Goal: Transaction & Acquisition: Purchase product/service

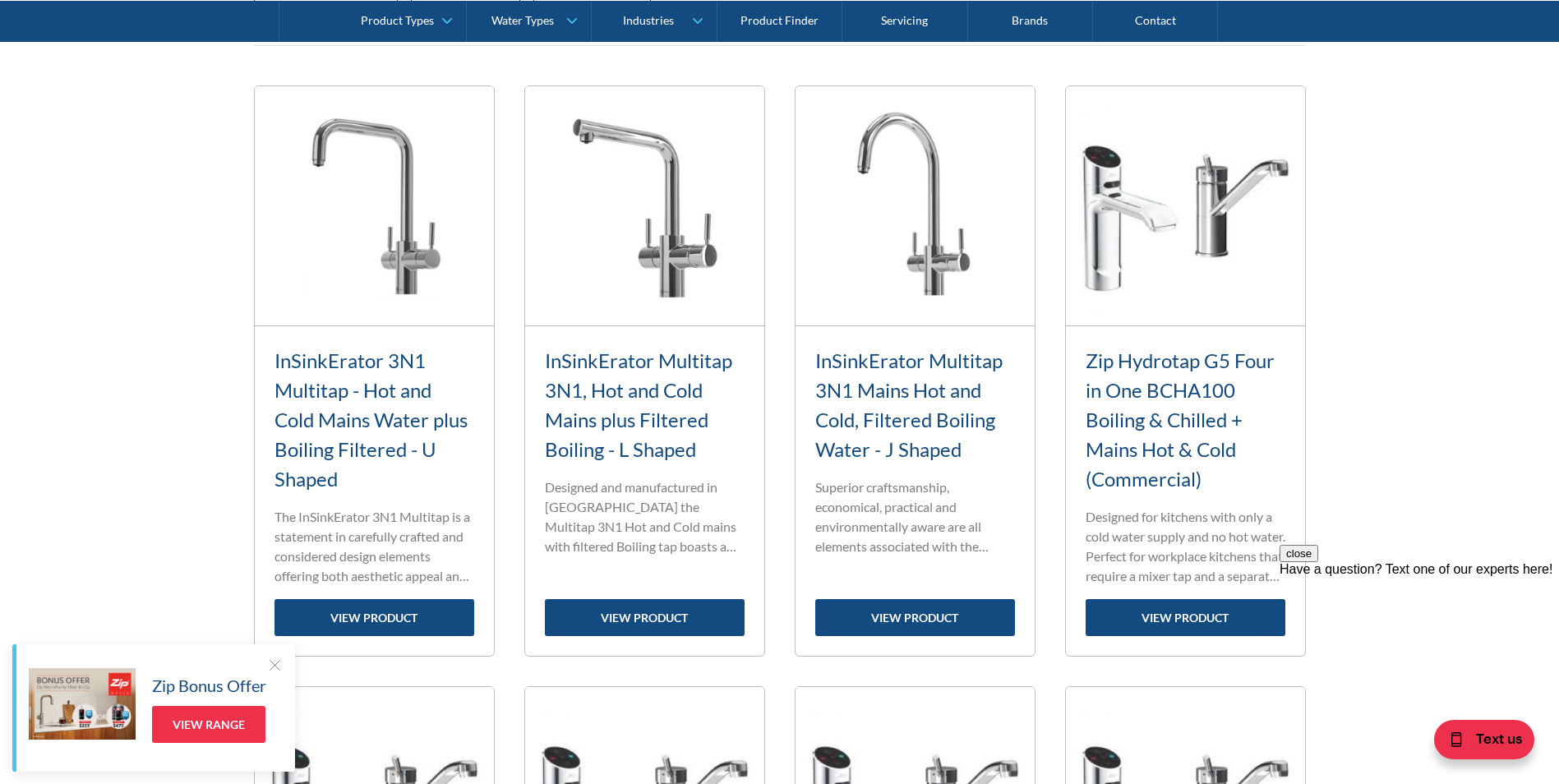
scroll to position [740, 0]
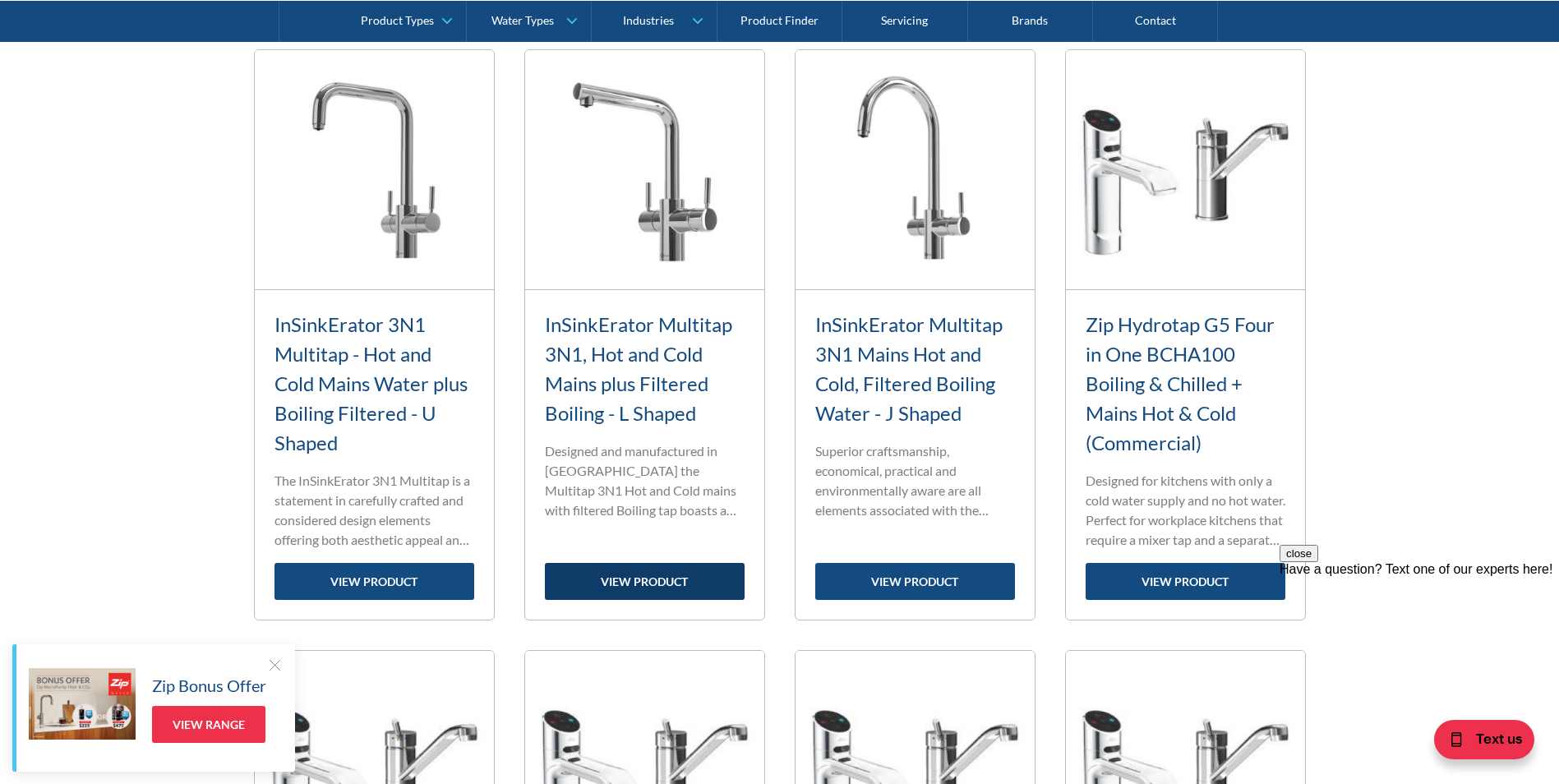
click at [679, 583] on link "view product" at bounding box center [644, 581] width 200 height 37
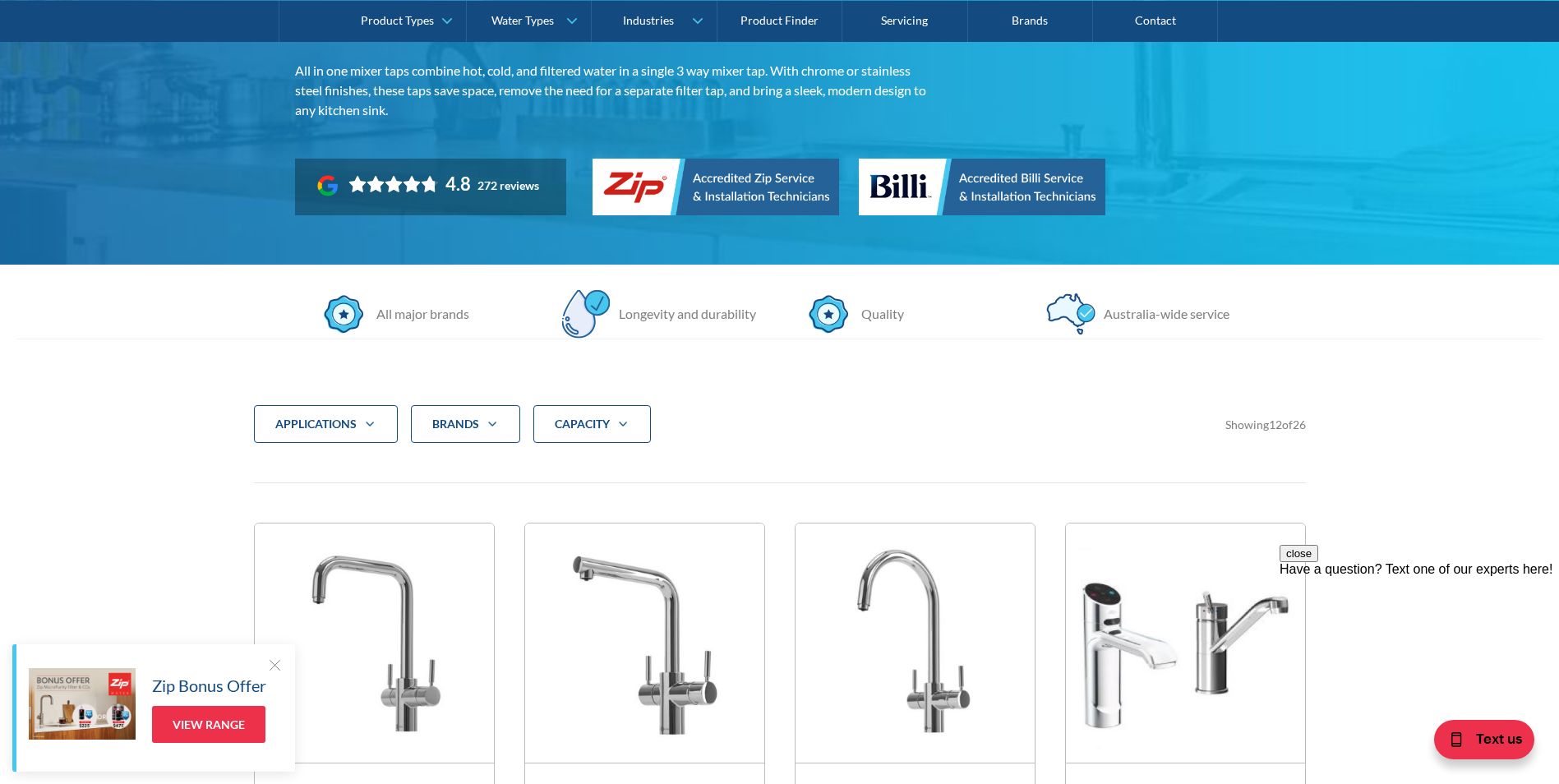
scroll to position [247, 0]
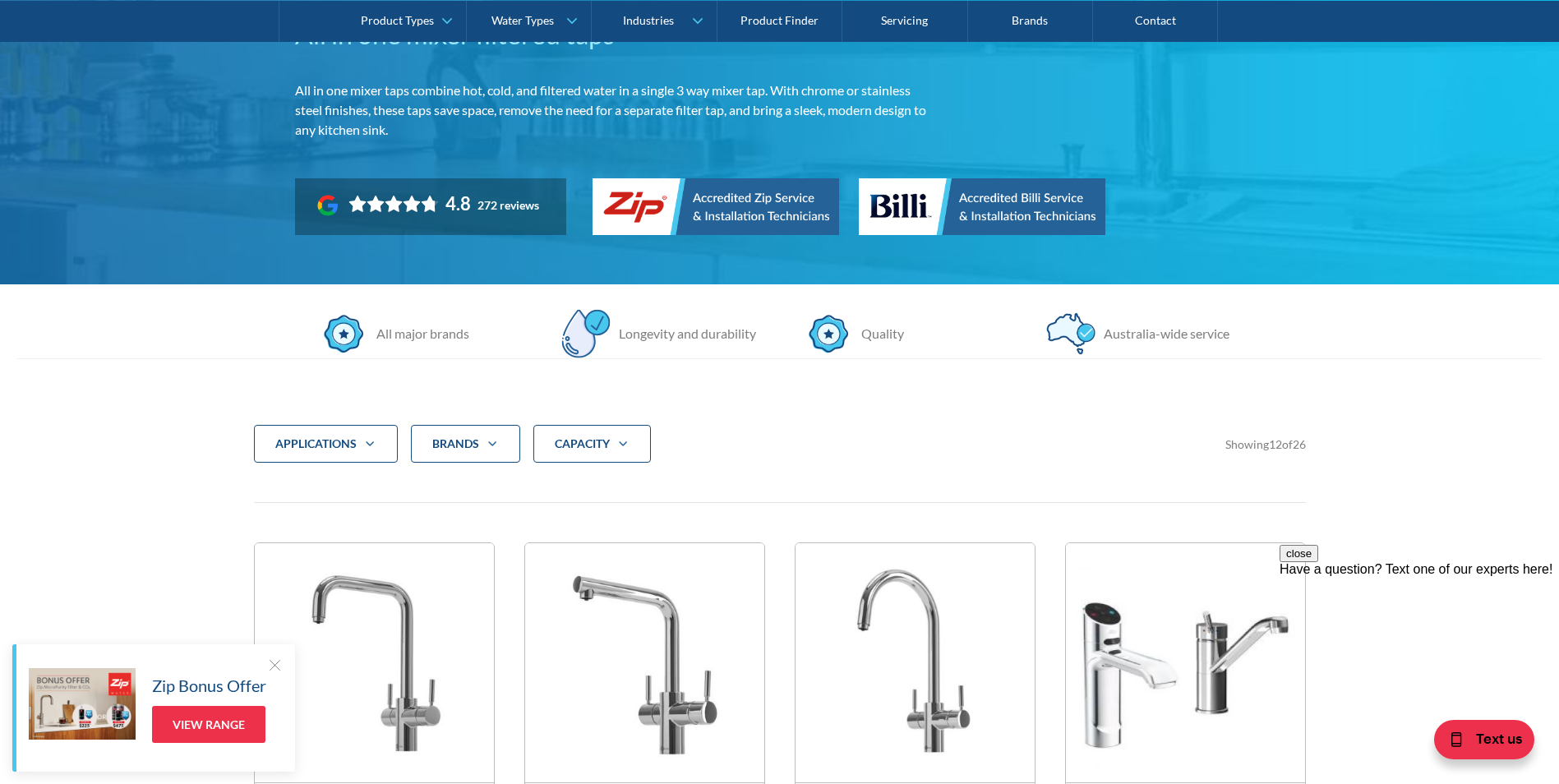
click at [369, 446] on icon "Filter 5" at bounding box center [369, 443] width 20 height 14
click at [275, 523] on div "Filter 5" at bounding box center [278, 519] width 14 height 14
click at [287, 520] on input "Residential" at bounding box center [293, 515] width 11 height 11
checkbox input "true"
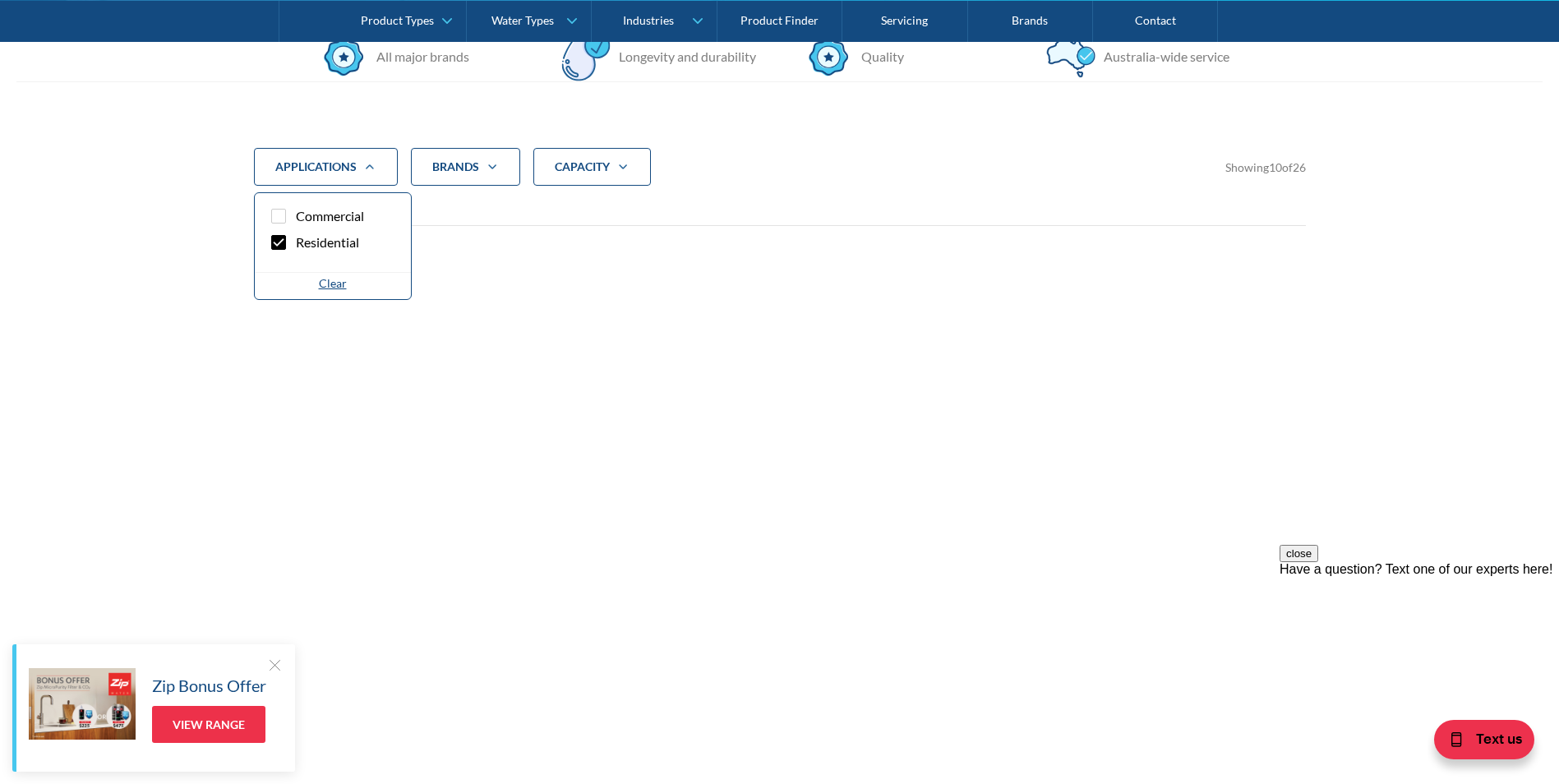
scroll to position [605, 0]
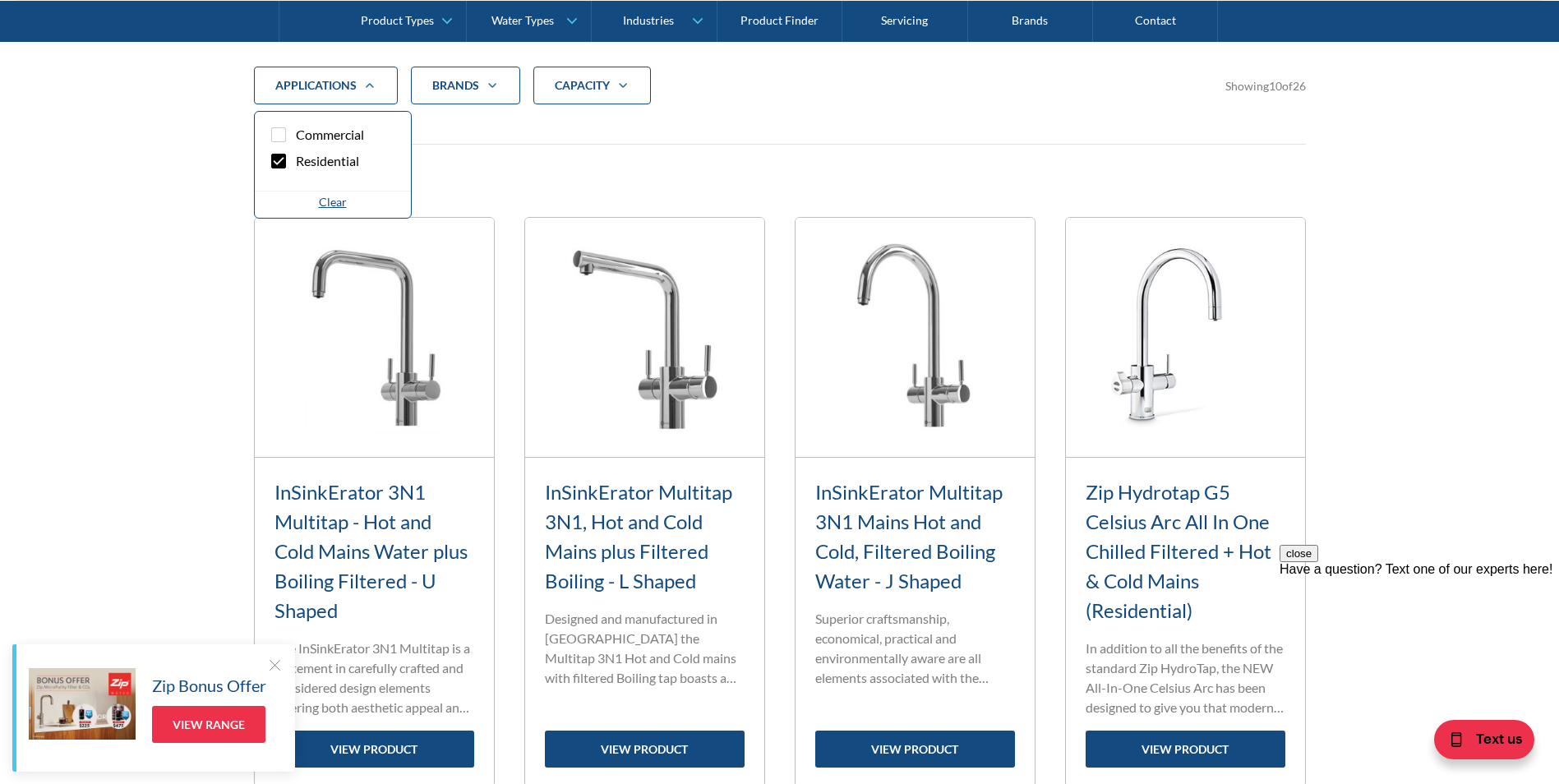
click at [630, 82] on icon "Filter 5" at bounding box center [623, 85] width 20 height 14
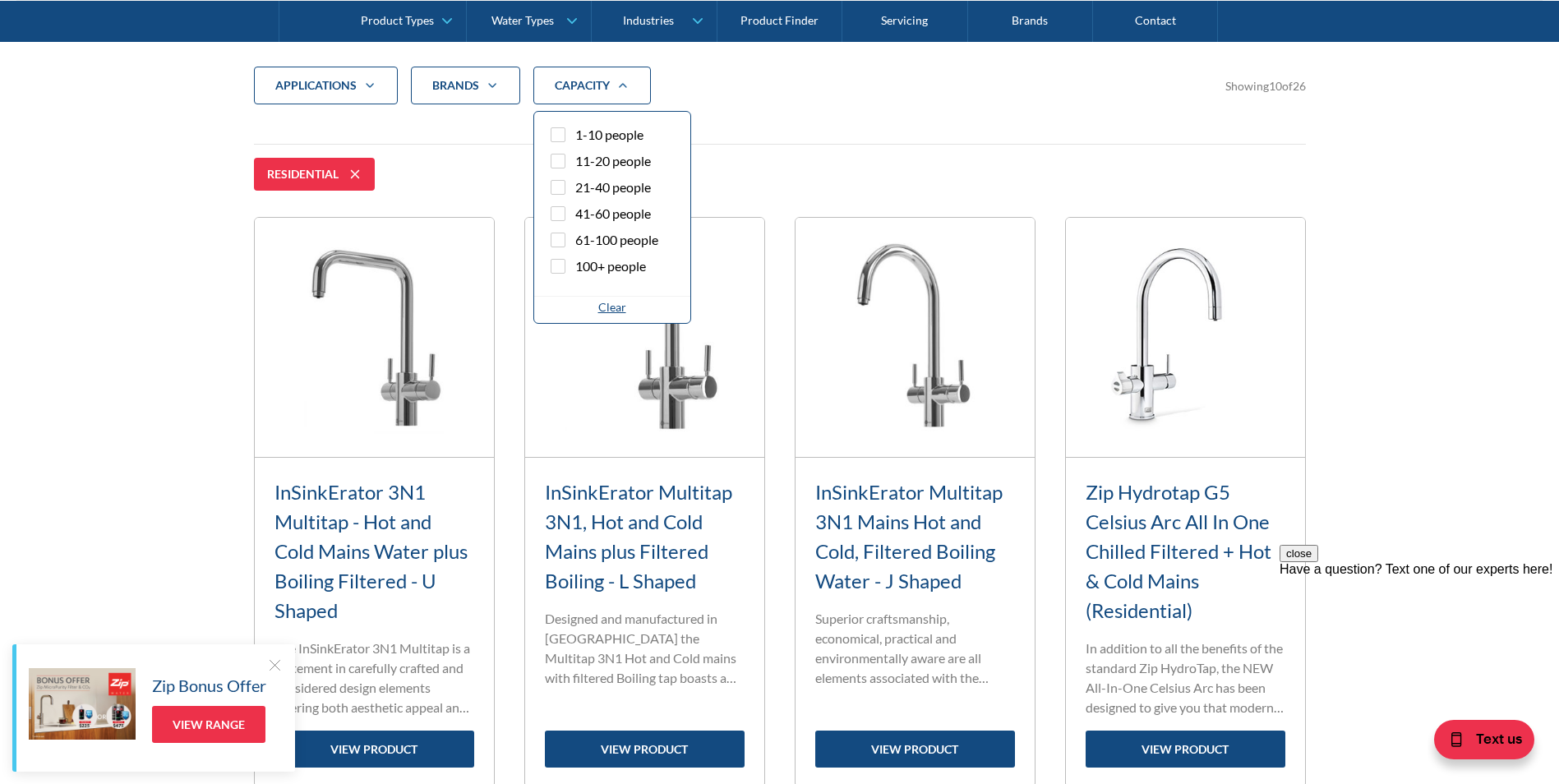
click at [559, 137] on div "Filter 5" at bounding box center [557, 135] width 14 height 14
click at [567, 135] on input "1-10 people" at bounding box center [573, 130] width 11 height 11
checkbox input "true"
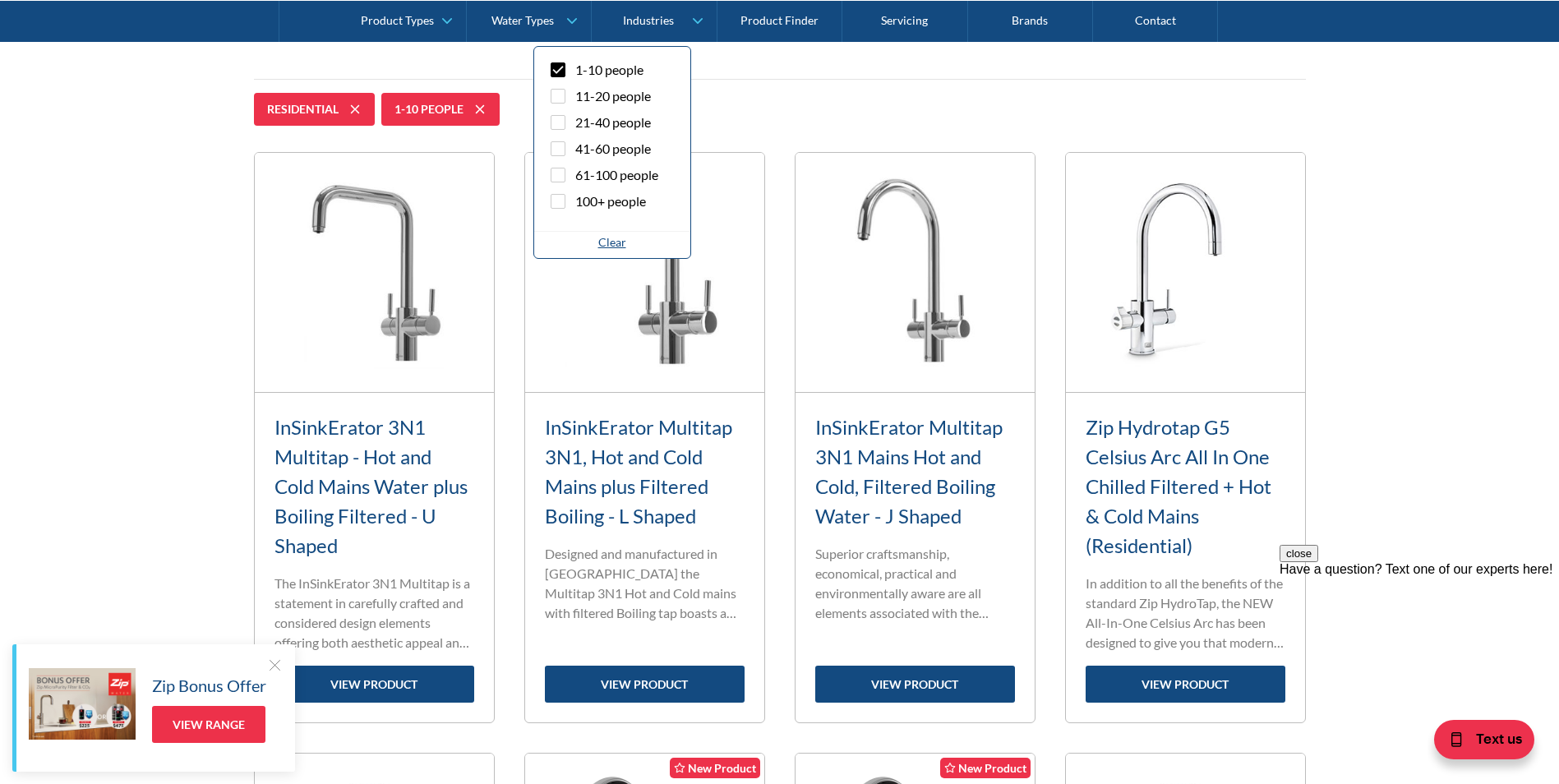
scroll to position [329, 0]
